Goal: Task Accomplishment & Management: Manage account settings

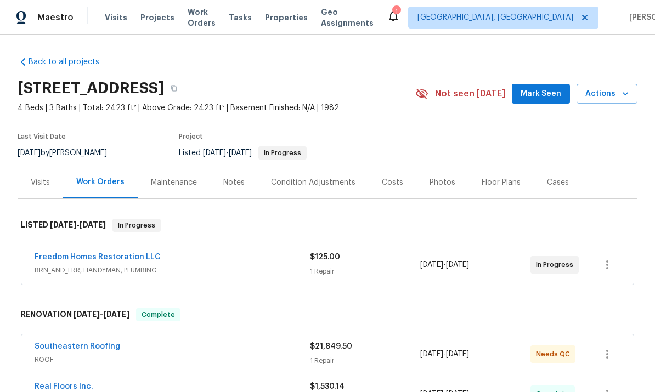
click at [63, 268] on span "BRN_AND_LRR, HANDYMAN, PLUMBING" at bounding box center [172, 270] width 275 height 11
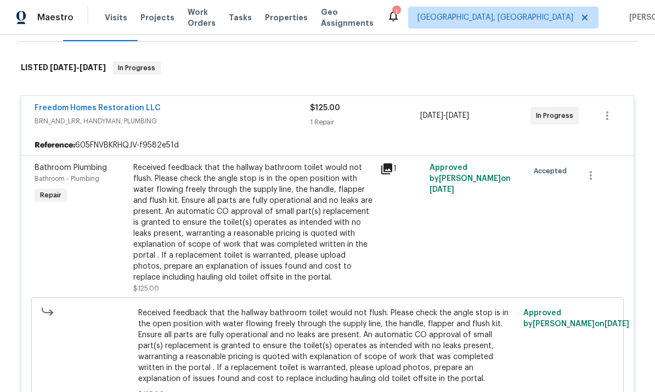
scroll to position [222, 0]
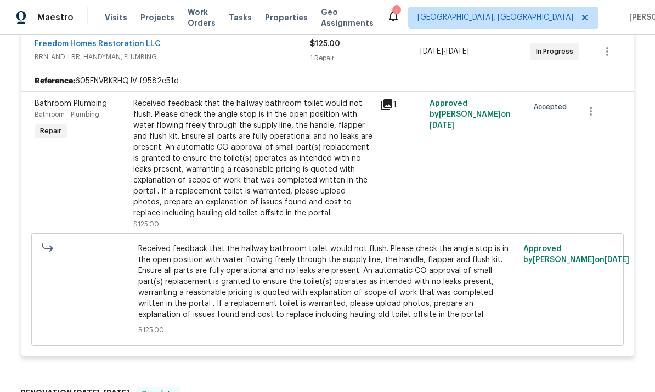
click at [161, 200] on div "Received feedback that the hallway bathroom toilet would not flush. Please chec…" at bounding box center [253, 158] width 240 height 121
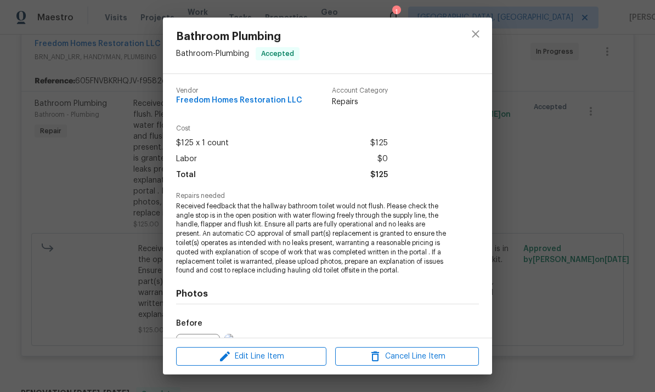
scroll to position [0, 0]
click at [475, 38] on icon "close" at bounding box center [475, 33] width 13 height 13
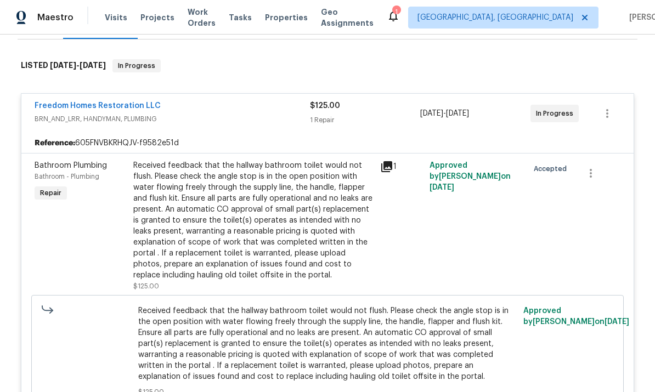
scroll to position [159, 0]
click at [85, 108] on link "Freedom Homes Restoration LLC" at bounding box center [98, 107] width 126 height 8
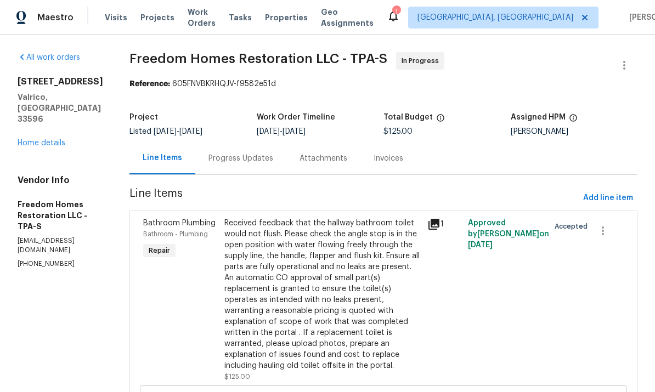
click at [238, 162] on div "Progress Updates" at bounding box center [241, 158] width 65 height 11
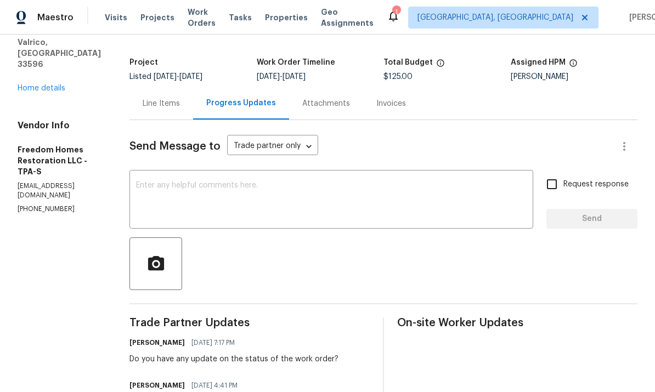
scroll to position [54, 0]
click at [339, 182] on textarea at bounding box center [331, 201] width 391 height 38
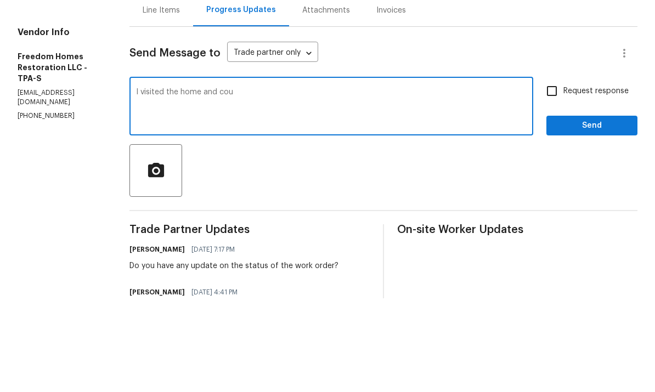
click at [140, 182] on textarea "I visited the home and cou" at bounding box center [331, 201] width 391 height 38
click at [333, 182] on textarea "HPM visited the home and cou" at bounding box center [331, 201] width 391 height 38
click at [340, 182] on textarea "HPM visited the home and could not replicate the issue. Canceling work order." at bounding box center [331, 201] width 391 height 38
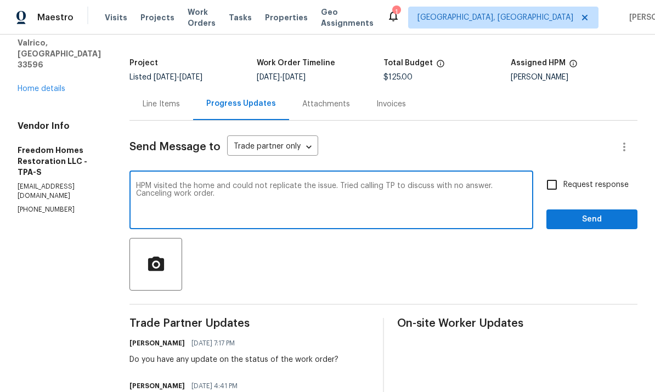
type textarea "HPM visited the home and could not replicate the issue. Tried calling TP to dis…"
click at [600, 213] on span "Send" at bounding box center [592, 220] width 74 height 14
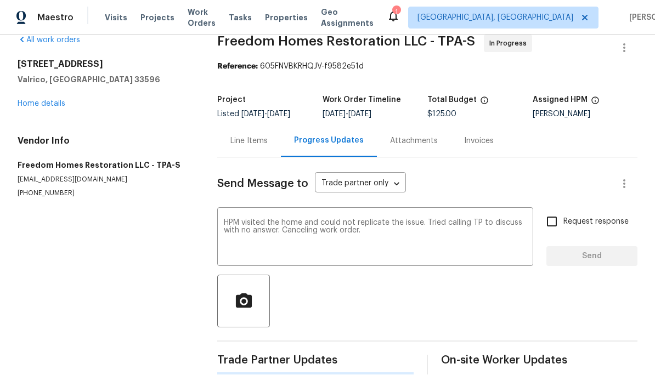
scroll to position [0, 0]
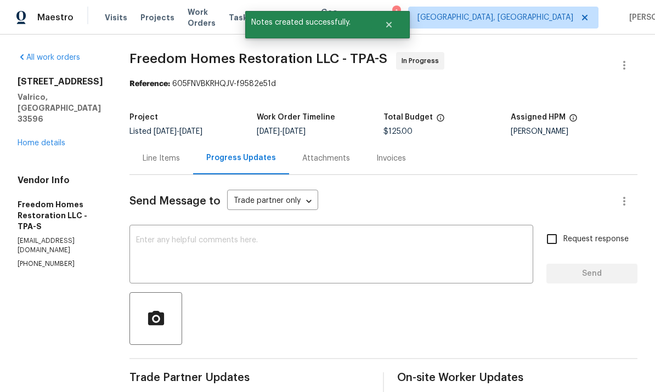
click at [158, 148] on div "Line Items" at bounding box center [161, 158] width 64 height 32
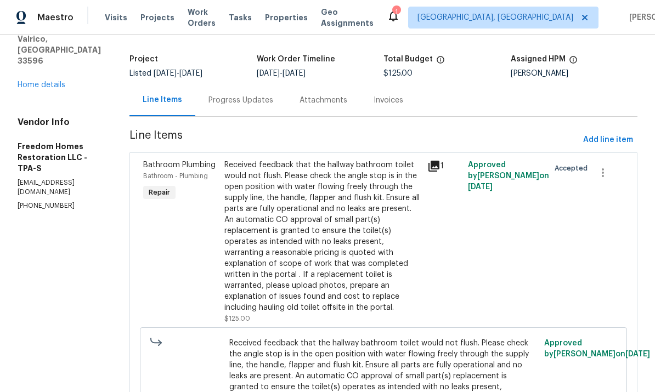
scroll to position [59, 0]
click at [609, 166] on icon "button" at bounding box center [602, 172] width 13 height 13
click at [612, 155] on li "Cancel" at bounding box center [611, 154] width 42 height 18
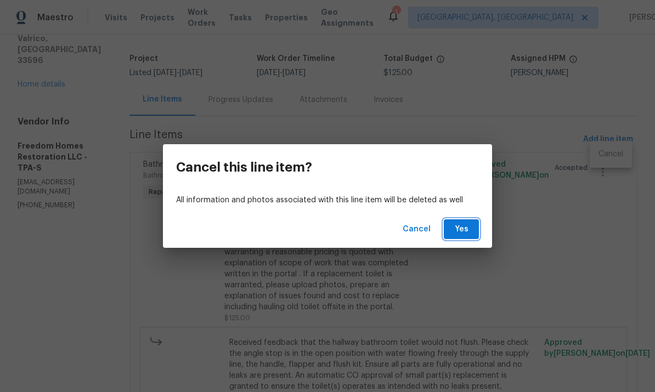
click at [467, 232] on span "Yes" at bounding box center [462, 230] width 18 height 14
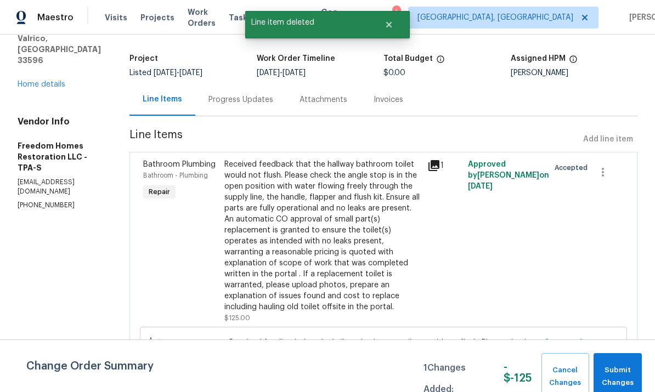
scroll to position [0, 0]
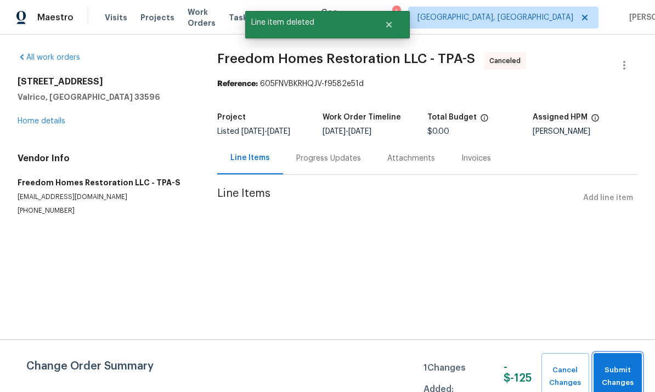
click at [629, 373] on span "Submit Changes" at bounding box center [617, 376] width 37 height 25
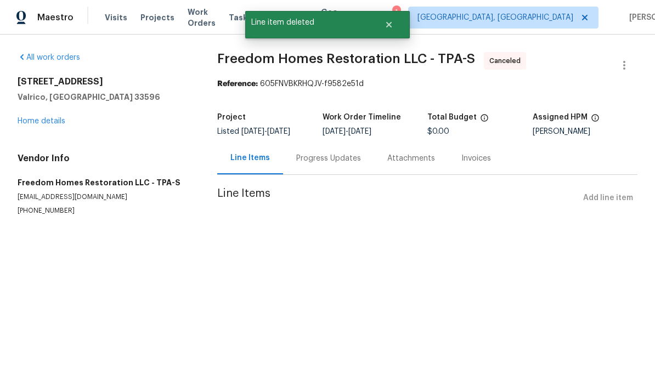
click at [37, 120] on link "Home details" at bounding box center [42, 121] width 48 height 8
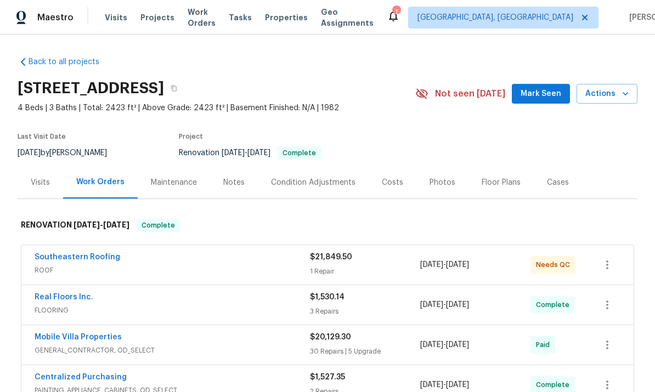
click at [226, 186] on div "Notes" at bounding box center [233, 182] width 21 height 11
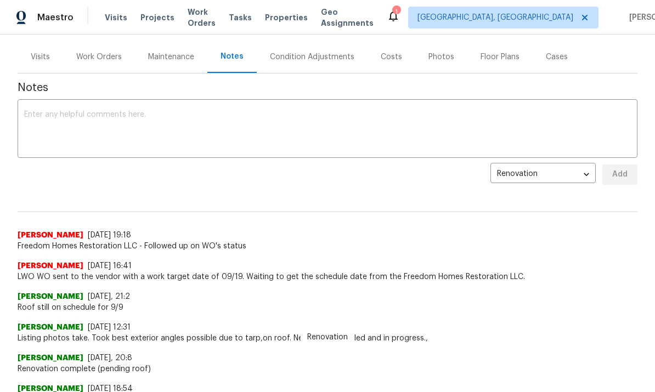
scroll to position [126, 0]
click at [61, 137] on textarea at bounding box center [327, 129] width 607 height 38
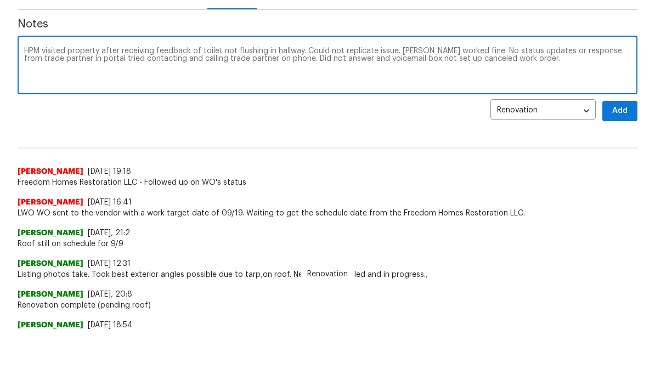
type textarea "HPM visited property after receiving feedback of toilet not flushing in hallway…"
click at [621, 167] on span "Add" at bounding box center [620, 174] width 18 height 14
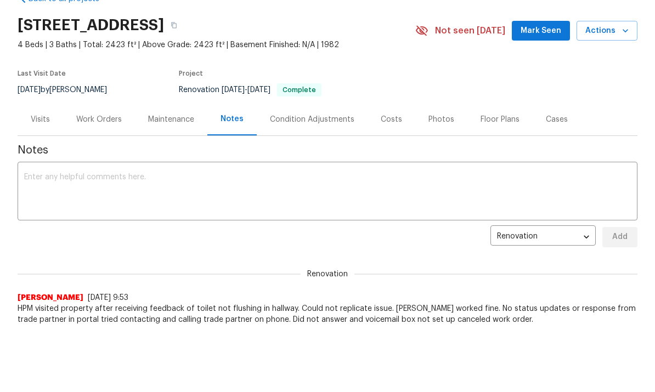
scroll to position [0, 0]
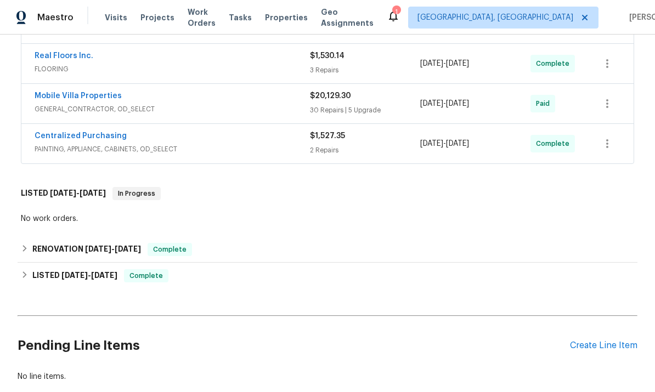
scroll to position [242, 0]
click at [619, 347] on div "Create Line Item" at bounding box center [603, 345] width 67 height 10
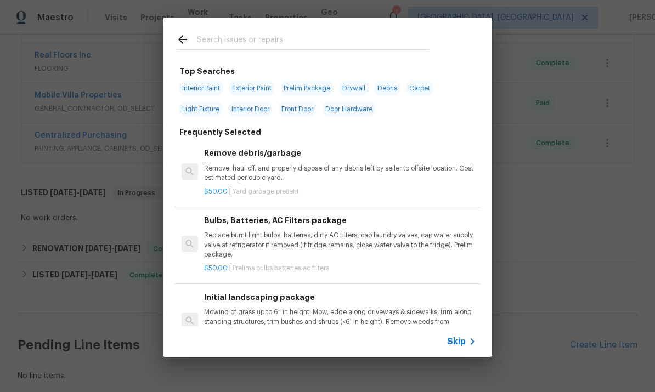
click at [331, 35] on input "text" at bounding box center [313, 41] width 233 height 16
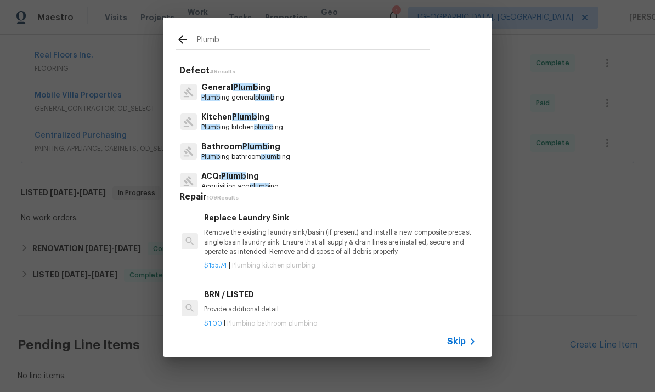
type input "Plumb"
click at [340, 92] on div "General Plumb ing Plumb ing general plumb ing" at bounding box center [327, 92] width 303 height 30
click at [339, 93] on div "General Plumb ing Plumb ing general plumb ing" at bounding box center [327, 92] width 303 height 30
click at [297, 102] on div "General Plumb ing Plumb ing general plumb ing" at bounding box center [327, 92] width 303 height 30
click at [250, 94] on p "Plumb ing general plumb ing" at bounding box center [242, 97] width 83 height 9
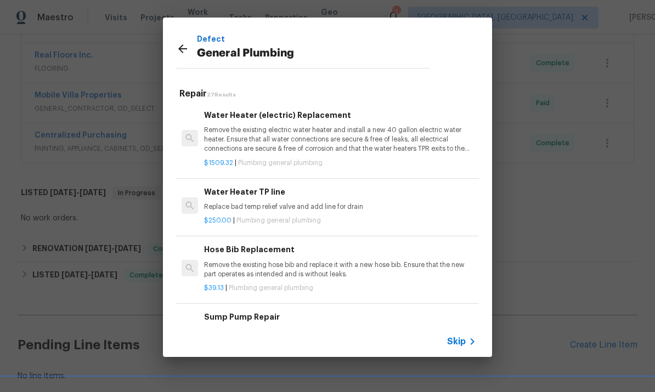
click at [299, 206] on p "Replace bad temp relief valve and add line for drain" at bounding box center [340, 206] width 272 height 9
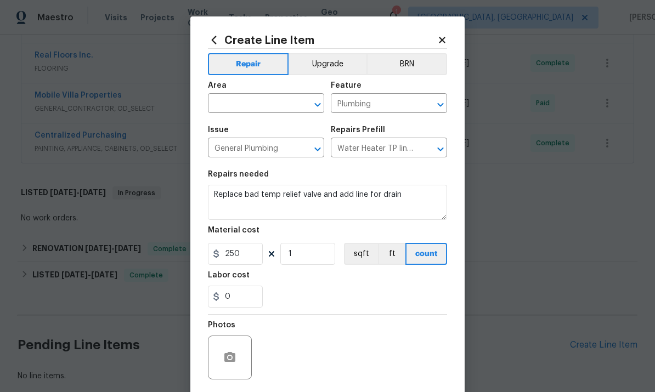
click at [263, 104] on input "text" at bounding box center [251, 104] width 86 height 17
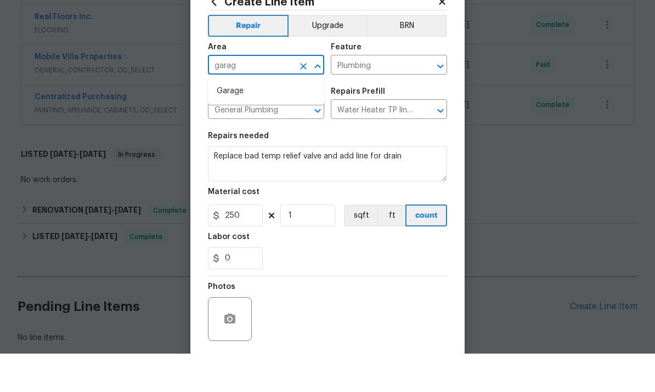
click at [267, 121] on li "Garage" at bounding box center [266, 130] width 116 height 18
type input "Garage"
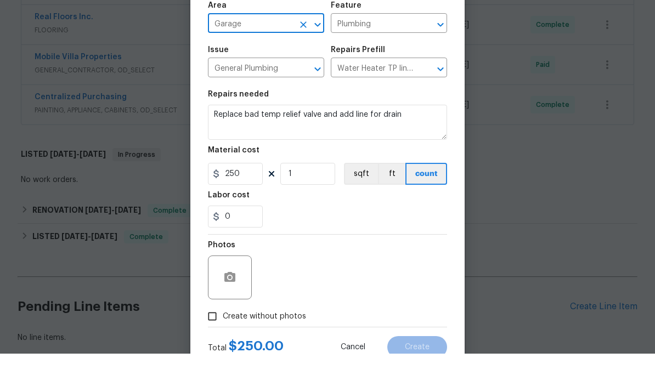
scroll to position [55, 0]
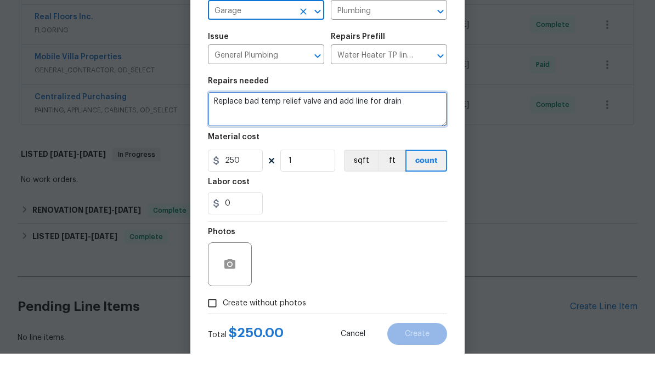
click at [352, 130] on textarea "Replace bad temp relief valve and add line for drain" at bounding box center [327, 147] width 239 height 35
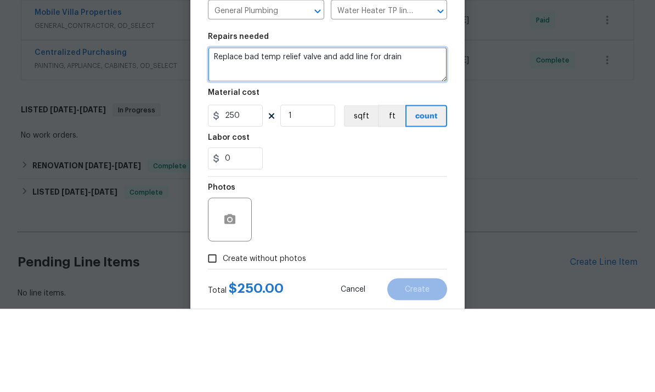
click at [390, 130] on textarea "Replace bad temp relief valve and add line for drain" at bounding box center [327, 147] width 239 height 35
click at [389, 130] on textarea "Replace bad temp relief valve and add line for drain" at bounding box center [327, 147] width 239 height 35
click at [379, 130] on textarea "Replace bad temp relief valve and add line for drain" at bounding box center [327, 147] width 239 height 35
click at [308, 130] on textarea "Replace bad temp relief valve and add line for drain" at bounding box center [327, 147] width 239 height 35
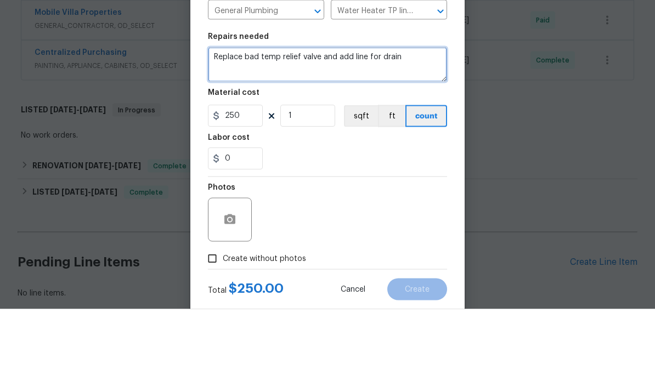
click at [307, 130] on textarea "Replace bad temp relief valve and add line for drain" at bounding box center [327, 147] width 239 height 35
click at [313, 130] on textarea "Replace bad temp relief valve and add line for drain" at bounding box center [327, 147] width 239 height 35
click at [312, 130] on textarea "Replace bad temp relief valve and add line for drain" at bounding box center [327, 147] width 239 height 35
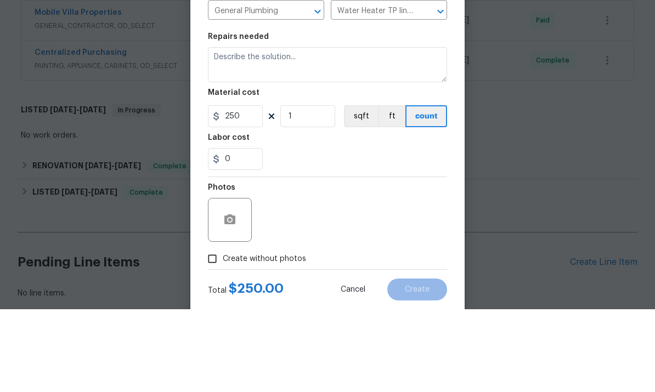
scroll to position [41, 0]
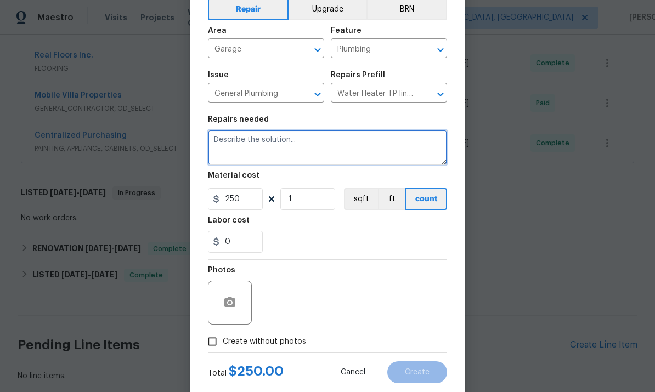
click at [374, 149] on textarea at bounding box center [327, 147] width 239 height 35
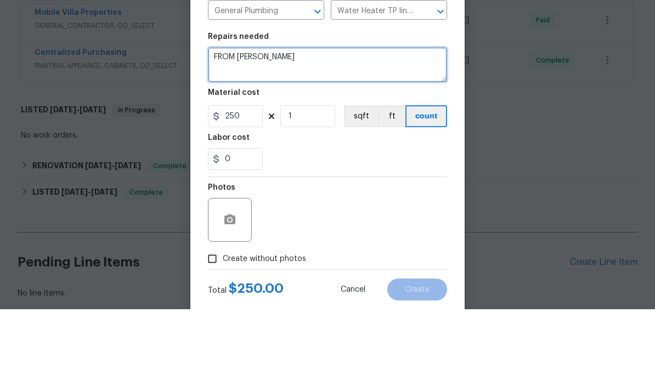
paste textarea "- water heater. Install cover on exposed wire. - Water heater. Connect missing …"
type textarea "FROM [PERSON_NAME] - water heater. Install cover on exposed wire. - Water heate…"
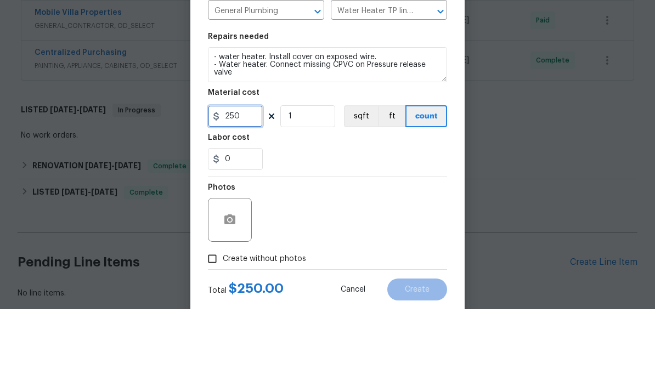
click at [238, 188] on input "250" at bounding box center [235, 199] width 55 height 22
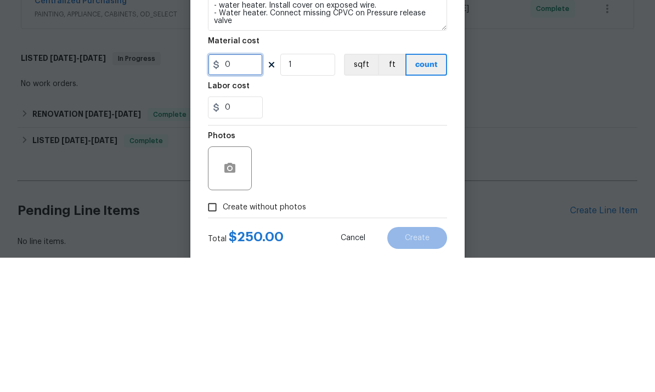
type input "1"
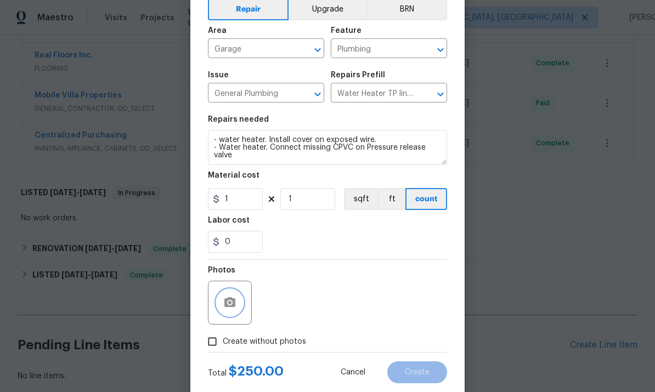
click at [225, 300] on icon "button" at bounding box center [229, 302] width 13 height 13
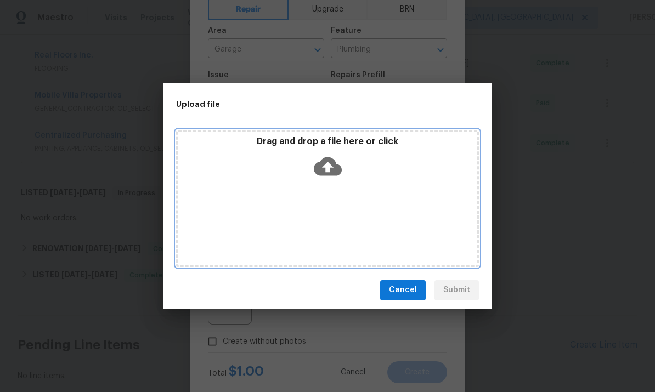
click at [363, 167] on div "Drag and drop a file here or click" at bounding box center [328, 159] width 300 height 47
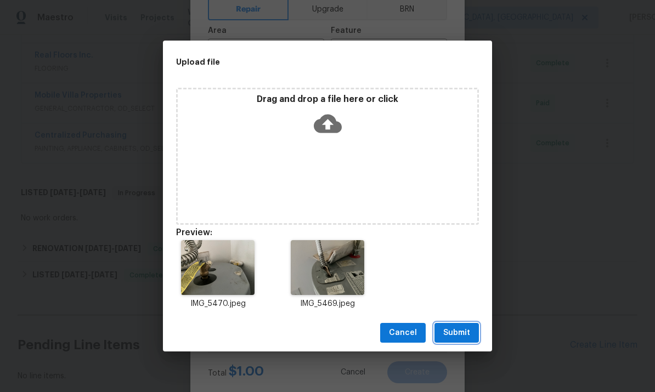
click at [468, 332] on span "Submit" at bounding box center [456, 333] width 27 height 14
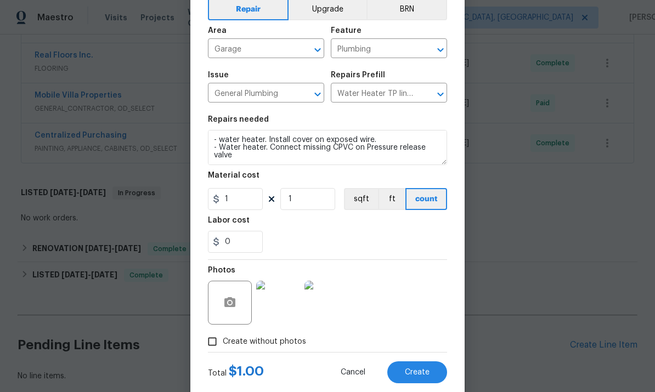
click at [433, 373] on button "Create" at bounding box center [417, 373] width 60 height 22
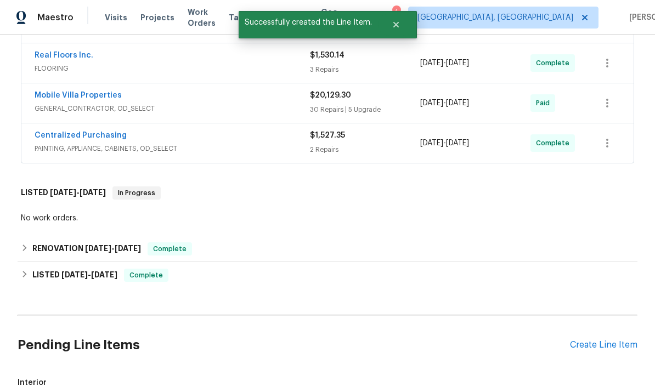
checkbox input "true"
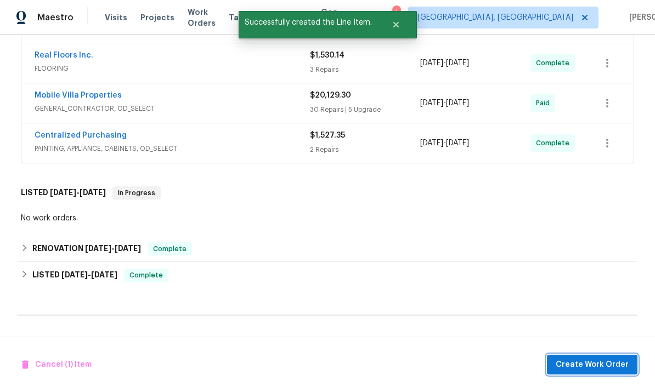
click at [611, 371] on span "Create Work Order" at bounding box center [592, 365] width 73 height 14
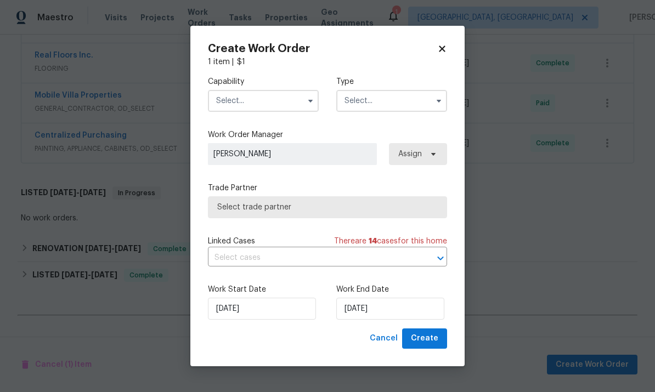
click at [253, 103] on input "text" at bounding box center [263, 101] width 111 height 22
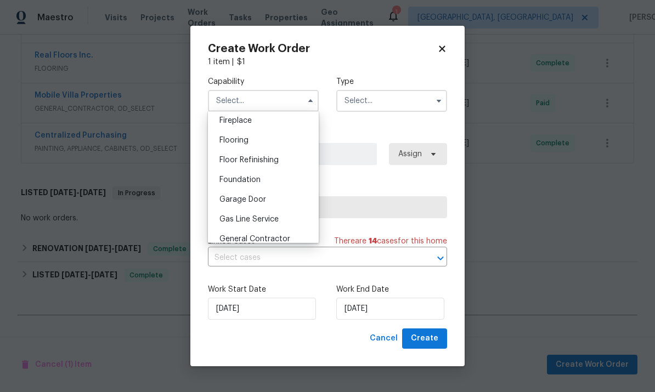
scroll to position [410, 0]
click at [280, 240] on span "General Contractor" at bounding box center [254, 239] width 71 height 8
type input "General Contractor"
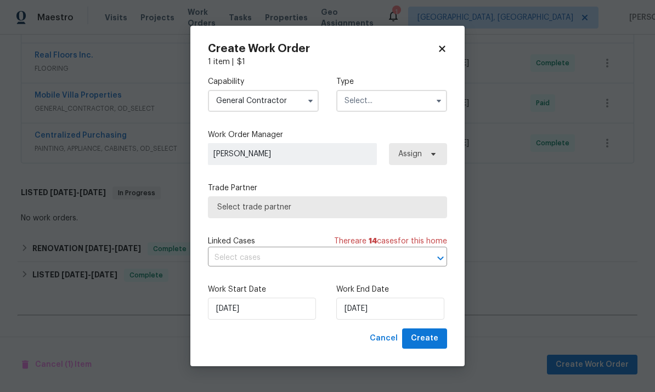
click at [409, 102] on input "text" at bounding box center [391, 101] width 111 height 22
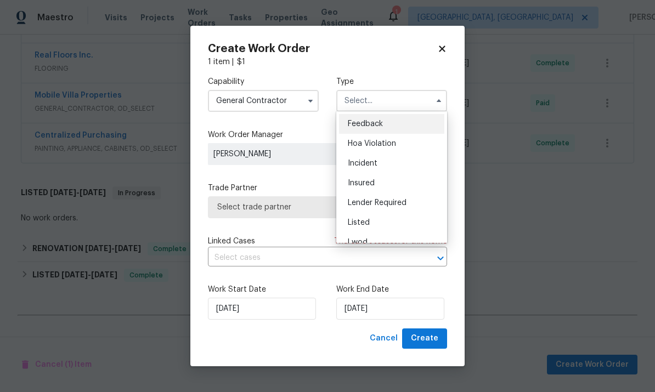
click at [378, 227] on div "Listed" at bounding box center [391, 223] width 105 height 20
type input "Listed"
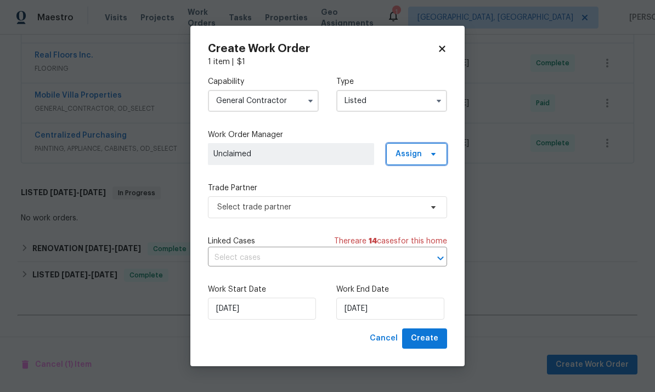
click at [422, 164] on span "Assign" at bounding box center [416, 154] width 61 height 22
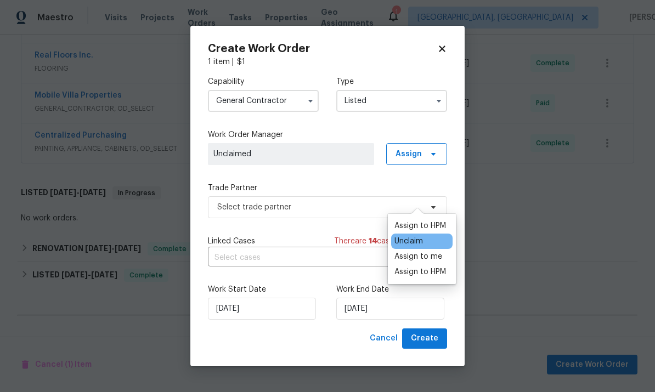
click at [435, 221] on div "Assign to HPM" at bounding box center [421, 226] width 52 height 11
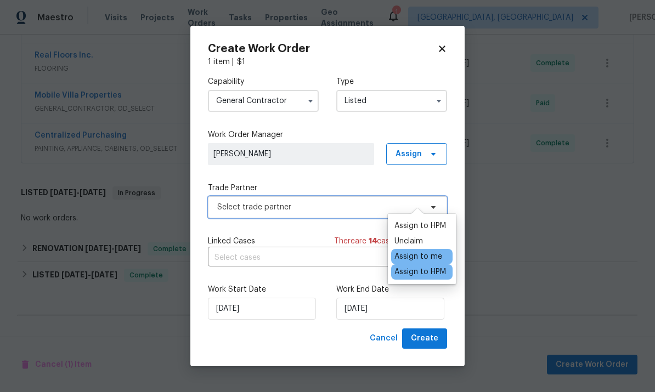
click at [316, 207] on span "Select trade partner" at bounding box center [319, 207] width 205 height 11
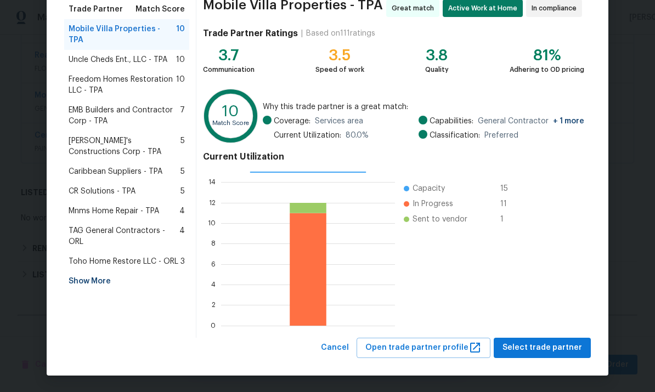
scroll to position [92, 0]
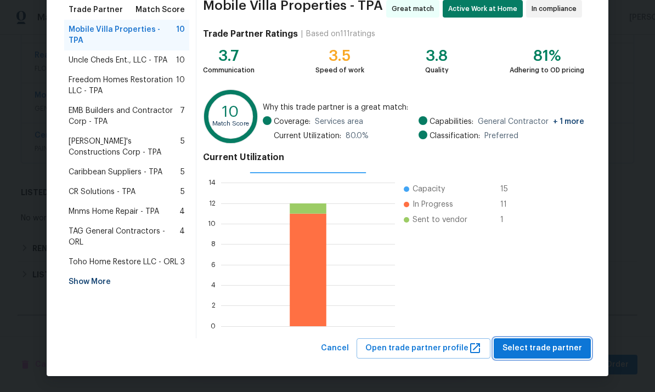
click at [561, 341] on button "Select trade partner" at bounding box center [542, 349] width 97 height 20
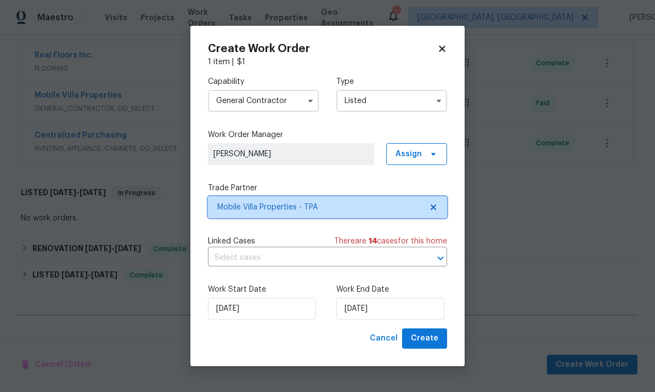
scroll to position [0, 0]
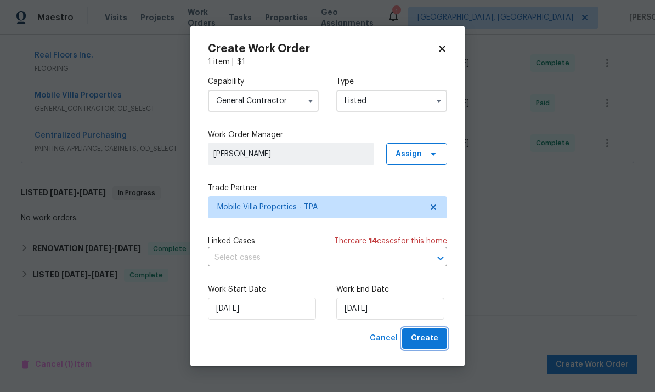
click at [439, 341] on button "Create" at bounding box center [424, 339] width 45 height 20
checkbox input "false"
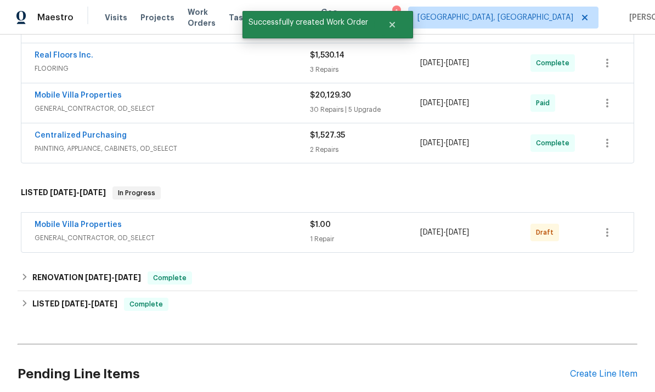
click at [59, 221] on link "Mobile Villa Properties" at bounding box center [78, 225] width 87 height 8
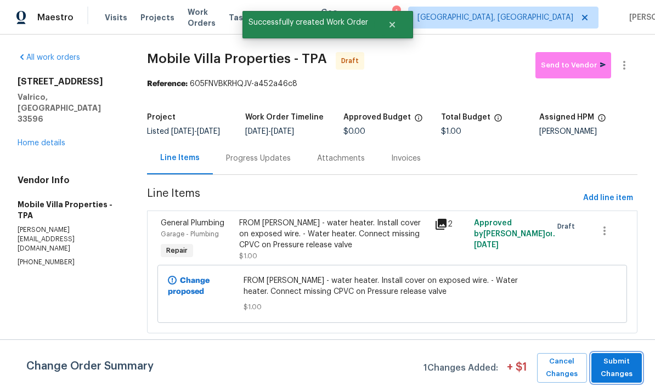
click at [623, 368] on span "Submit Changes" at bounding box center [617, 368] width 40 height 25
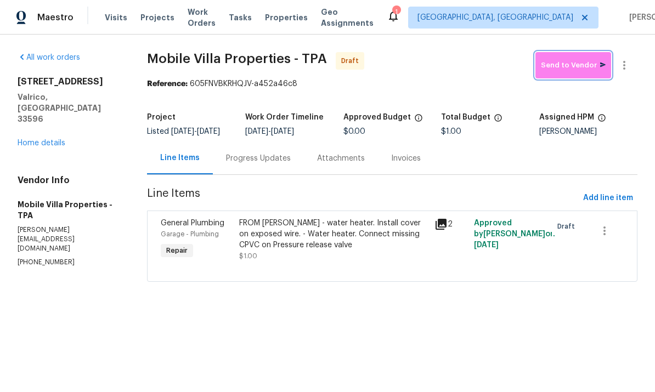
click at [586, 61] on span "Send to Vendor" at bounding box center [573, 65] width 65 height 13
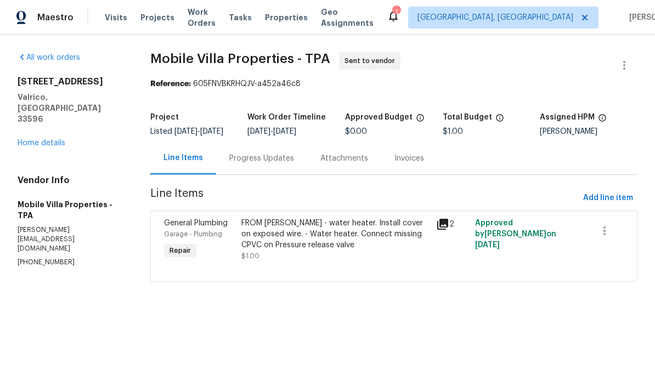
click at [41, 139] on link "Home details" at bounding box center [42, 143] width 48 height 8
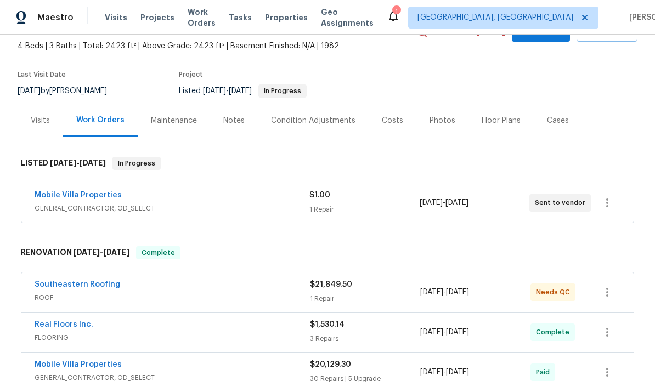
scroll to position [88, 0]
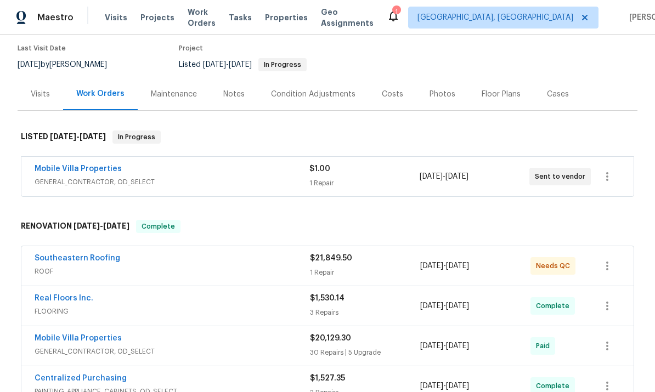
click at [51, 260] on link "Southeastern Roofing" at bounding box center [78, 259] width 86 height 8
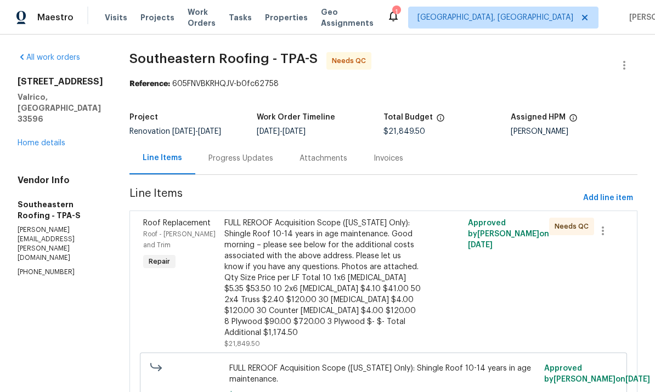
click at [224, 270] on div "FULL REROOF Acquisition Scope ([US_STATE] Only): Shingle Roof 10-14 years in ag…" at bounding box center [322, 278] width 196 height 121
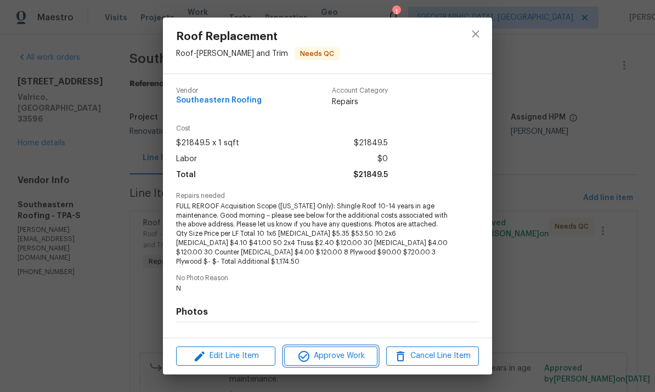
click at [337, 352] on span "Approve Work" at bounding box center [331, 357] width 86 height 14
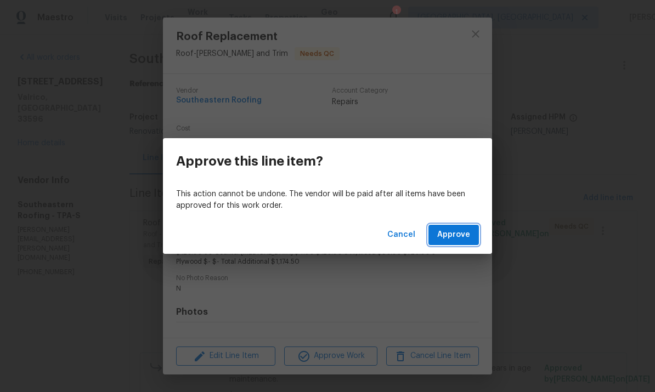
click at [457, 230] on span "Approve" at bounding box center [453, 235] width 33 height 14
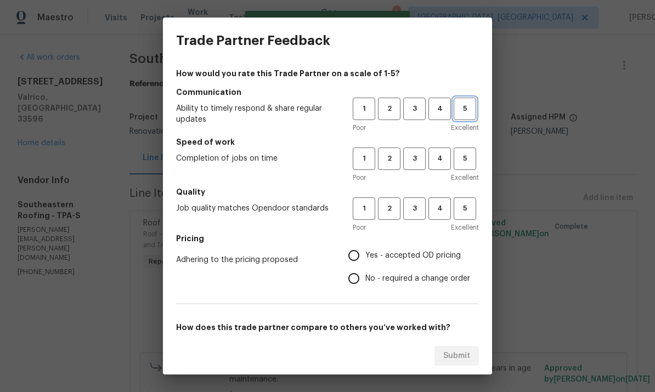
click at [469, 99] on button "5" at bounding box center [465, 109] width 22 height 22
click at [439, 161] on span "4" at bounding box center [440, 159] width 20 height 13
click at [475, 211] on span "5" at bounding box center [465, 208] width 20 height 13
click at [420, 261] on span "Yes - accepted OD pricing" at bounding box center [412, 256] width 95 height 12
click at [365, 261] on input "Yes - accepted OD pricing" at bounding box center [353, 255] width 23 height 23
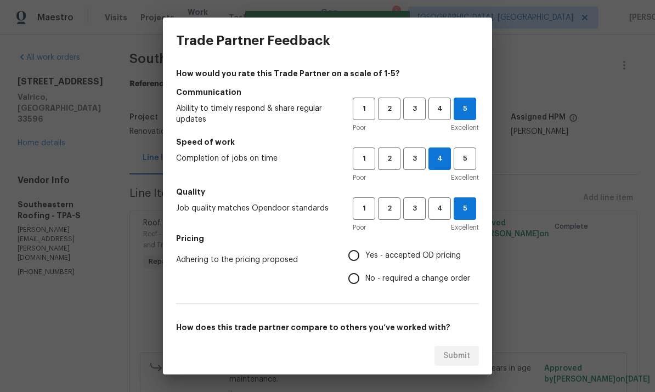
radio input "true"
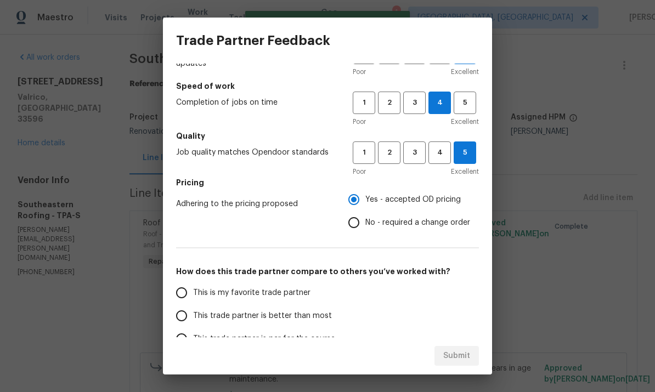
scroll to position [59, 0]
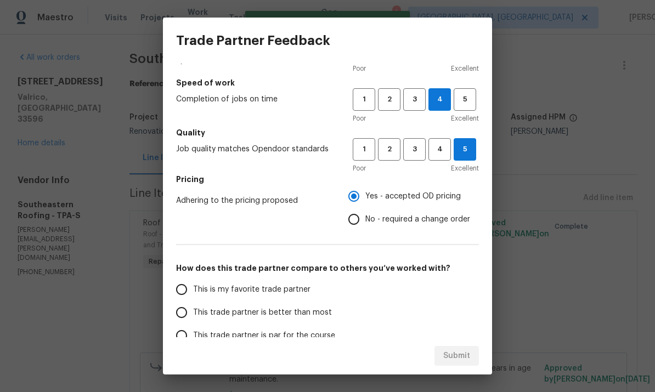
click at [190, 295] on input "This is my favorite trade partner" at bounding box center [181, 289] width 23 height 23
click at [459, 356] on span "Submit" at bounding box center [456, 357] width 27 height 14
radio input "true"
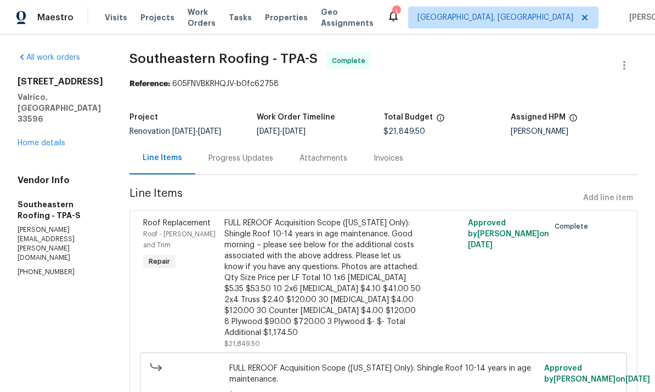
click at [33, 147] on link "Home details" at bounding box center [42, 143] width 48 height 8
